Goal: Communication & Community: Answer question/provide support

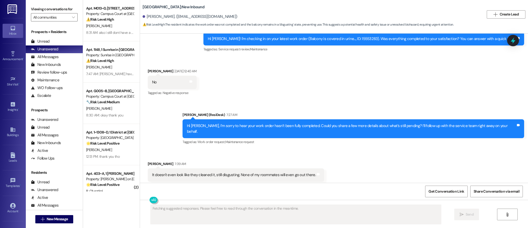
scroll to position [448, 0]
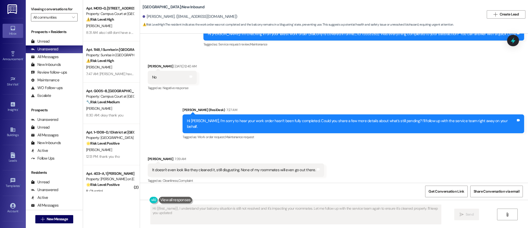
type textarea "Hi {{first_name}}, I understand your balcony situation is still not resolved an…"
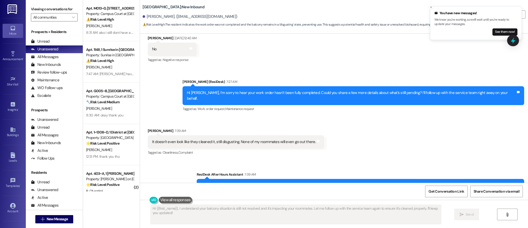
scroll to position [473, 0]
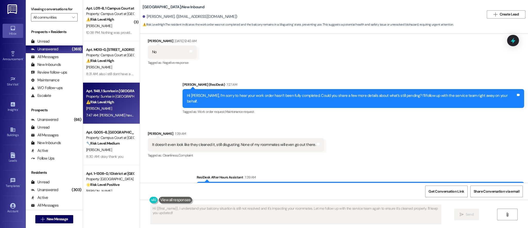
click at [102, 107] on div "[PERSON_NAME]" at bounding box center [110, 108] width 49 height 6
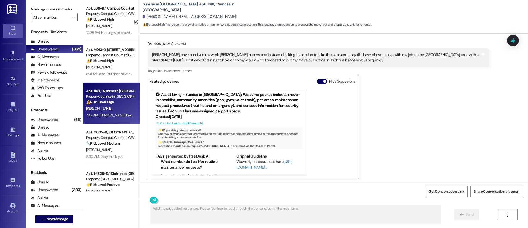
scroll to position [646, 0]
type textarea "Hi {{first_name}}, I understand this is a quick move. To provide a move-out not…"
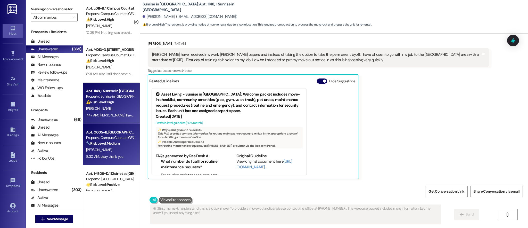
click at [112, 140] on div "Property: Campus Court at [GEOGRAPHIC_DATA]" at bounding box center [110, 137] width 48 height 5
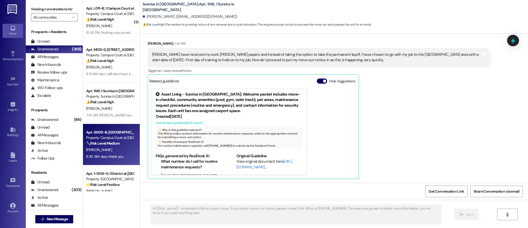
type textarea "Fetching suggested responses. Please feel free to read through the conversation…"
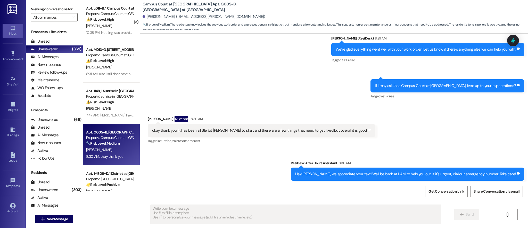
type textarea "Fetching suggested responses. Please feel free to read through the conversation…"
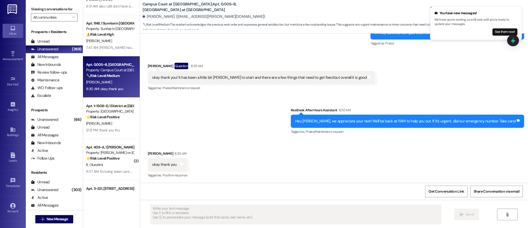
scroll to position [77, 0]
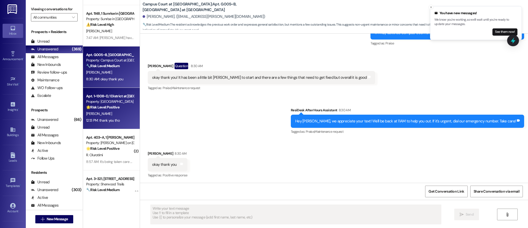
click at [112, 128] on div "Apt. 1~1308~D, 1 District at [GEOGRAPHIC_DATA] Property: [GEOGRAPHIC_DATA] West…" at bounding box center [111, 108] width 57 height 41
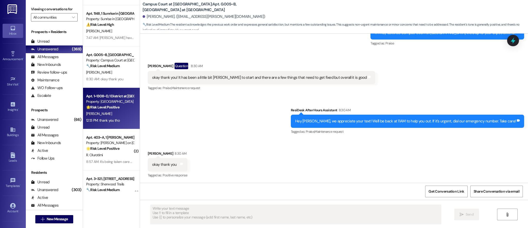
type textarea "Fetching suggested responses. Please feel free to read through the conversation…"
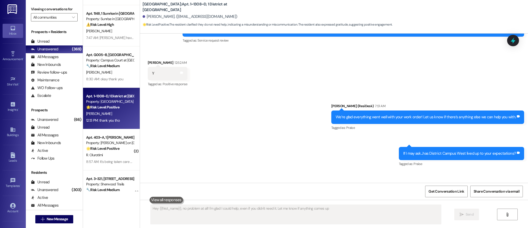
type textarea "Hey {{first_name}}, no problem at all! I'm glad I could help, even if you didn'…"
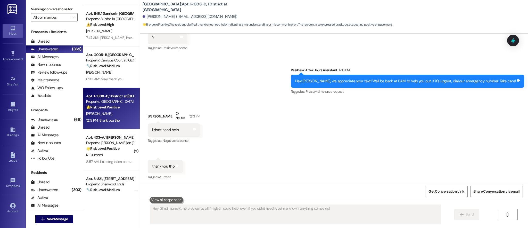
scroll to position [240, 0]
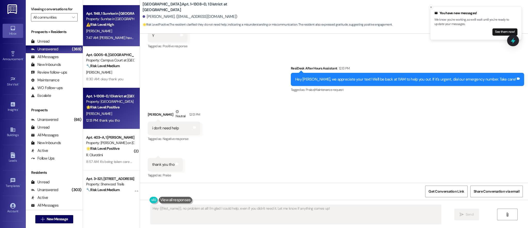
click at [121, 40] on div "7:47 AM: [PERSON_NAME] have received my work [PERSON_NAME] papers and instead o…" at bounding box center [110, 38] width 49 height 6
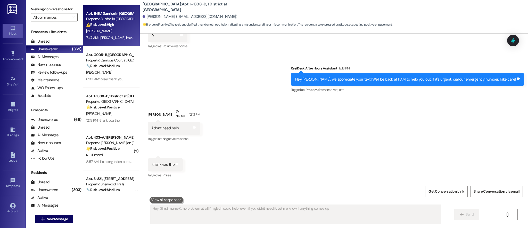
type textarea "Hey {{first_name}}, no problem at all! I'm glad I could help, even if you didn'…"
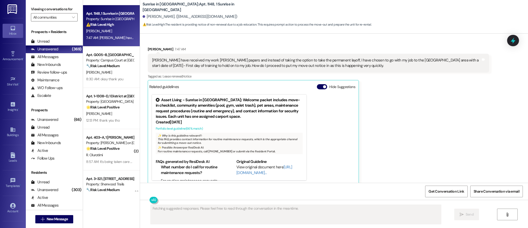
scroll to position [646, 0]
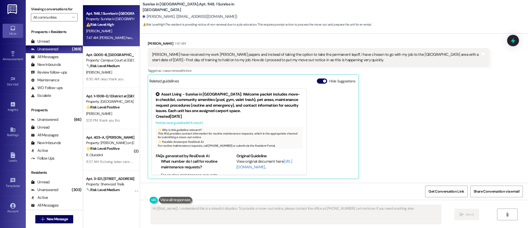
type textarea "Hi {{first_name}}, I understand this is a stressful situation. To provide a mov…"
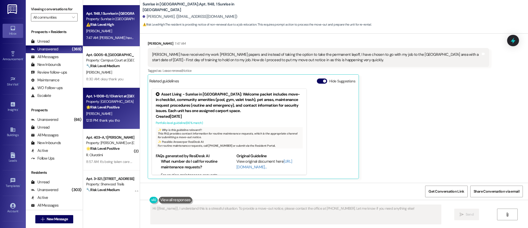
click at [108, 112] on div "[PERSON_NAME]" at bounding box center [110, 113] width 49 height 6
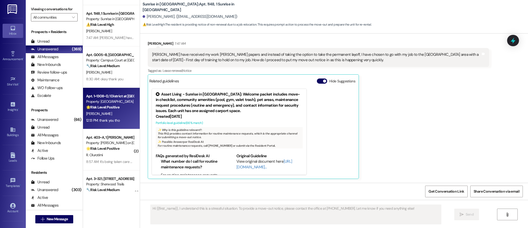
type textarea "Fetching suggested responses. Please feel free to read through the conversation…"
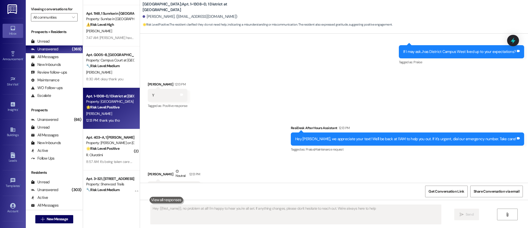
type textarea "Hey {{first_name}}, no problem at all! I'm happy to hear you're all set. If any…"
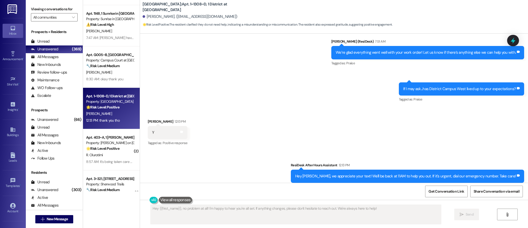
scroll to position [143, 0]
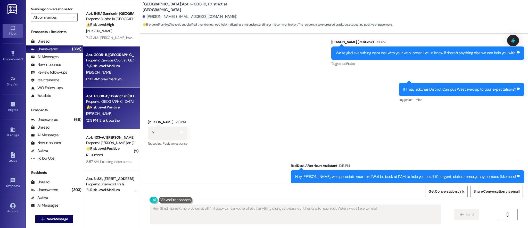
click at [104, 75] on div "[PERSON_NAME]" at bounding box center [110, 72] width 49 height 6
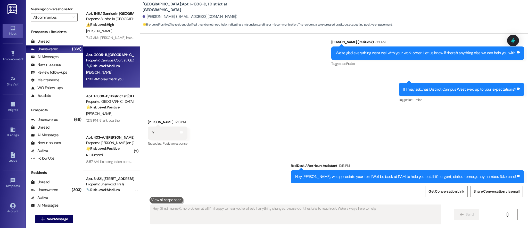
type textarea "Hey {{first_name}}, no problem at all! I'm happy to hear you're all set. If any…"
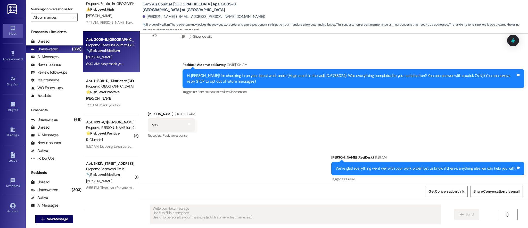
scroll to position [139, 0]
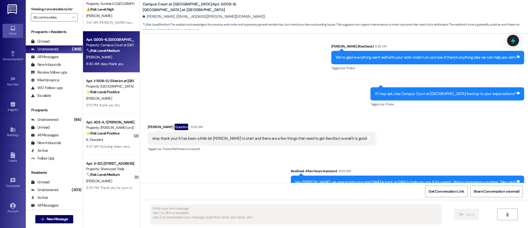
type textarea "Fetching suggested responses. Please feel free to read through the conversation…"
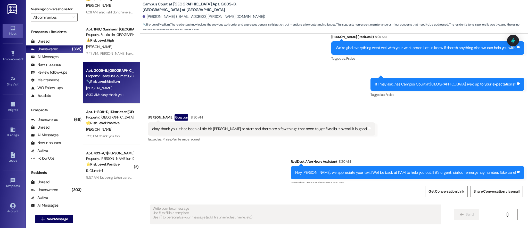
scroll to position [145, 0]
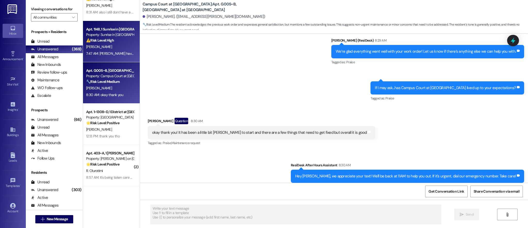
click at [112, 54] on div "7:47 AM: [PERSON_NAME] have received my work [PERSON_NAME] papers and instead o…" at bounding box center [349, 53] width 527 height 5
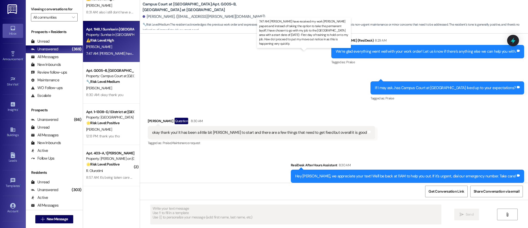
type textarea "Fetching suggested responses. Please feel free to read through the conversation…"
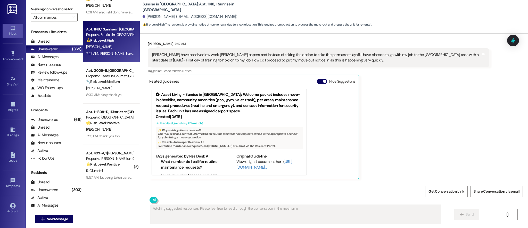
scroll to position [646, 0]
type textarea "Hi {{first_name}}, I understand this is happening quickly. To provide a move-ou…"
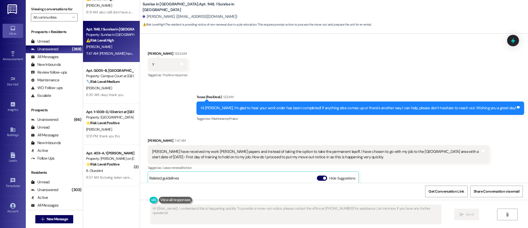
scroll to position [526, 0]
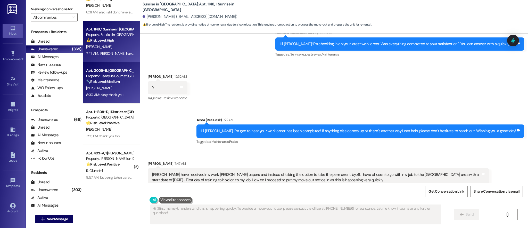
click at [109, 91] on div "8:30 AM: okay thank you 8:30 AM: okay thank you" at bounding box center [110, 94] width 49 height 6
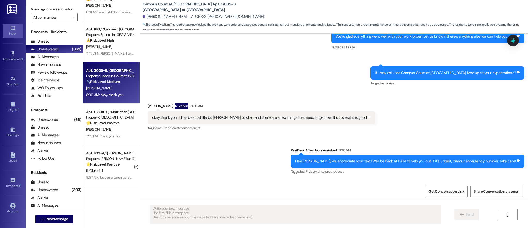
type textarea "Fetching suggested responses. Please feel free to read through the conversation…"
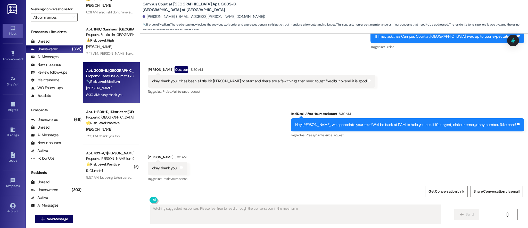
scroll to position [199, 0]
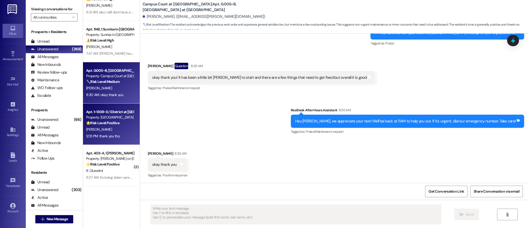
click at [106, 131] on div "[PERSON_NAME]" at bounding box center [110, 129] width 49 height 6
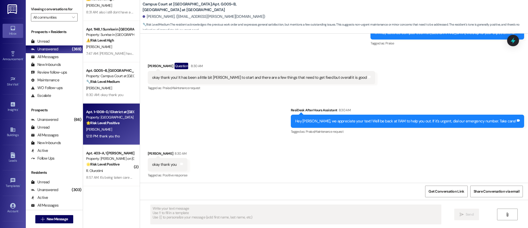
type textarea "Fetching suggested responses. Please feel free to read through the conversation…"
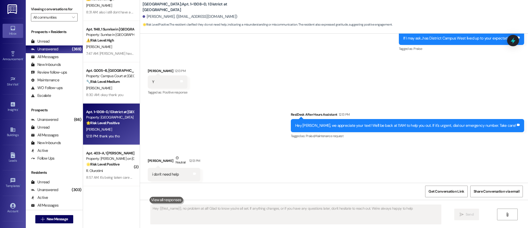
type textarea "Hey {{first_name}}, no problem at all! Glad to know you're all set. If anything…"
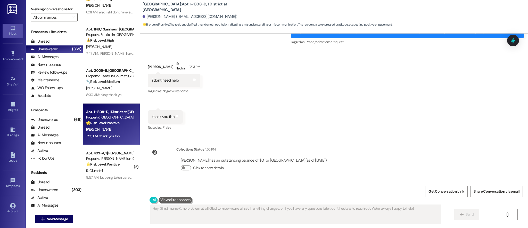
scroll to position [283, 0]
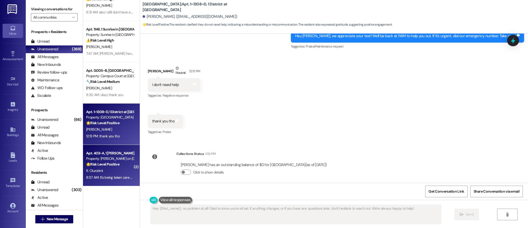
click at [106, 160] on div "Property: [PERSON_NAME] on [GEOGRAPHIC_DATA]" at bounding box center [110, 158] width 48 height 5
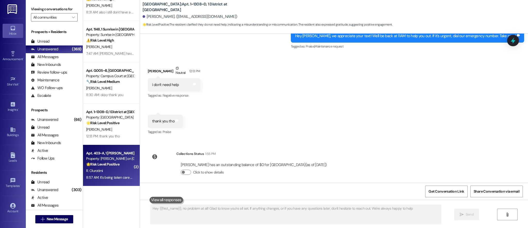
type textarea "Hey {{first_name}}, no problem at all! Glad to know you're all set. If anything…"
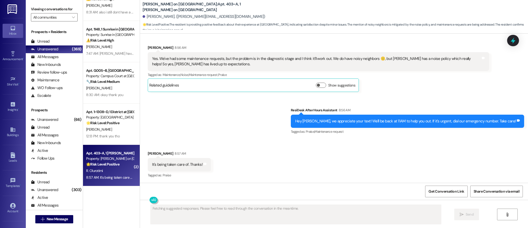
scroll to position [535, 0]
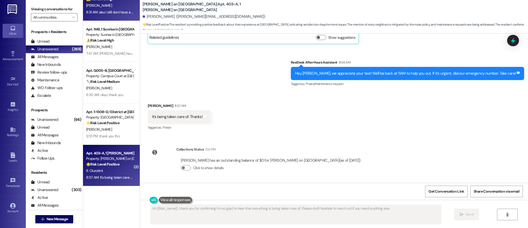
type textarea "Hi {{first_name}}, thank you for confirming! I'm so glad to hear that everythin…"
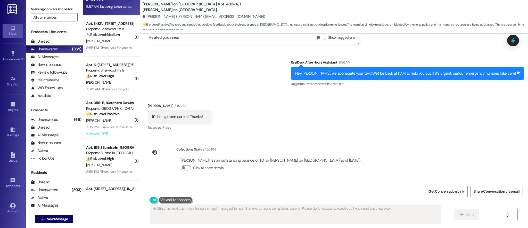
scroll to position [255, 0]
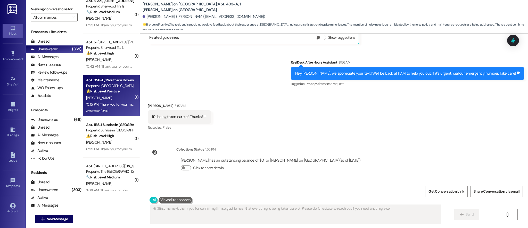
click at [113, 93] on strong "🌟 Risk Level: Positive" at bounding box center [102, 91] width 33 height 5
type textarea "Fetching suggested responses. Please feel free to read through the conversation…"
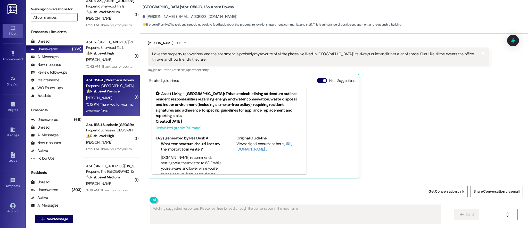
scroll to position [2635, 0]
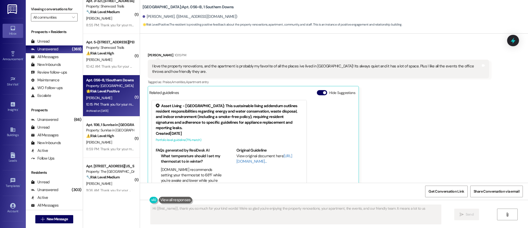
type textarea "Hi {{first_name}}, thank you so much for your kind words! We're so glad you're …"
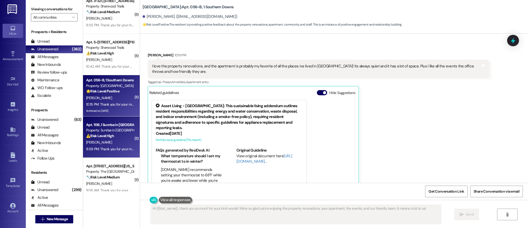
click at [100, 135] on strong "⚠️ Risk Level: High" at bounding box center [100, 135] width 28 height 5
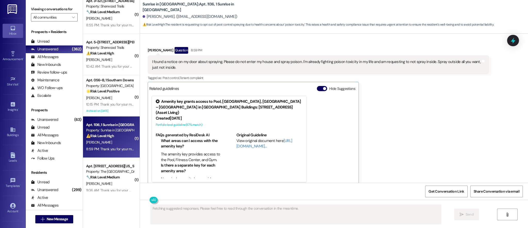
scroll to position [223, 0]
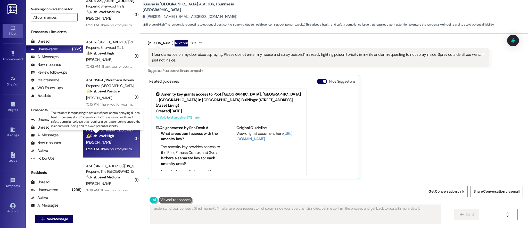
type textarea "I understand your concern, {{first_name}}. I'll make sure your request to not s…"
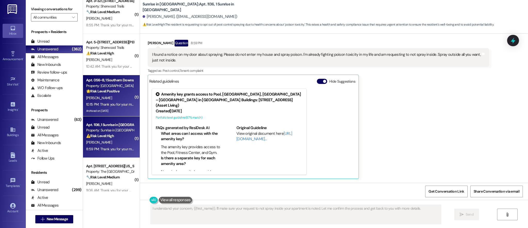
click at [108, 105] on div "10:15 PM: Thank you for your message. Our offices are currently closed, but we …" at bounding box center [237, 104] width 302 height 5
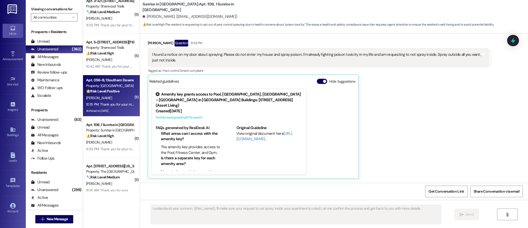
type textarea "Fetching suggested responses. Please feel free to read through the conversation…"
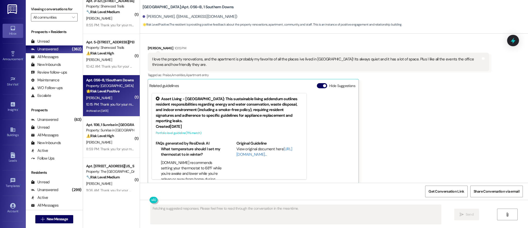
scroll to position [2642, 0]
type textarea "Hi {{first_name}}, thank you so much for your kind words! We're so happy to hea…"
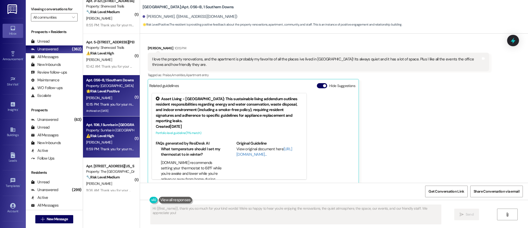
click at [111, 143] on div "[PERSON_NAME]" at bounding box center [110, 142] width 49 height 6
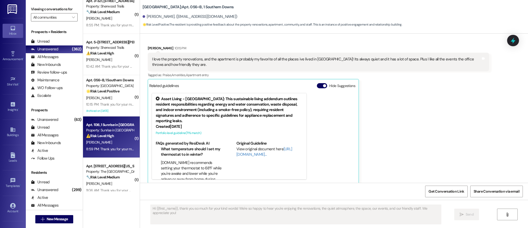
type textarea "Fetching suggested responses. Please feel free to read through the conversation…"
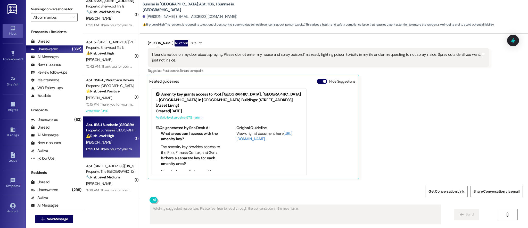
scroll to position [223, 0]
type textarea "Hi {{first_name}}, I understand your concern about the spraying notice. I'll ma…"
